Goal: Navigation & Orientation: Go to known website

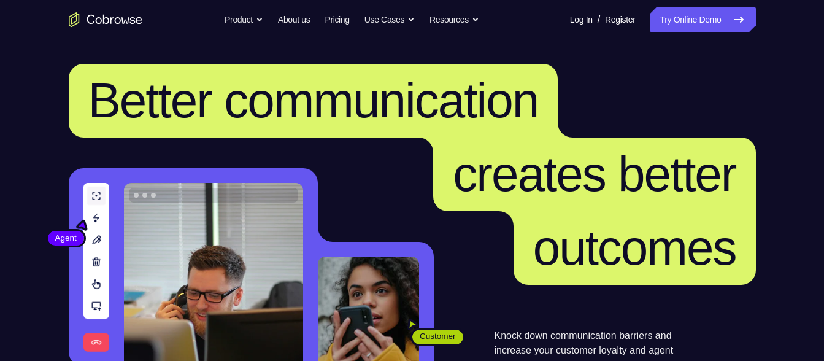
scroll to position [10, 0]
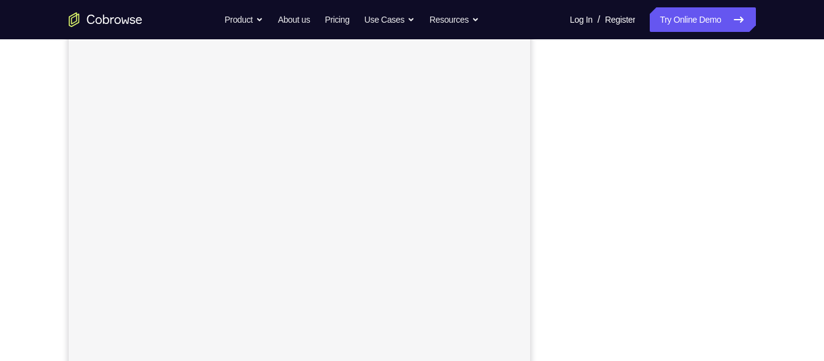
scroll to position [144, 0]
